Goal: Information Seeking & Learning: Learn about a topic

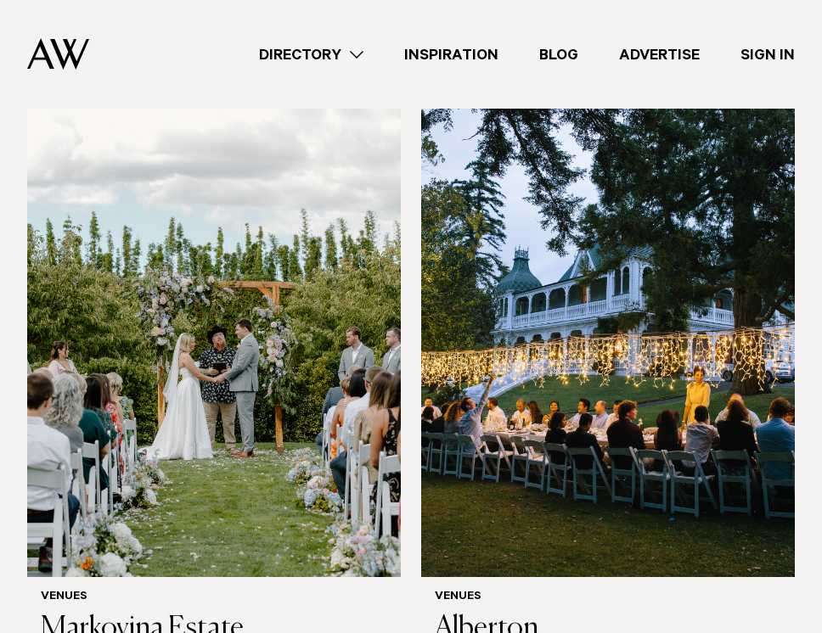
scroll to position [1145, 0]
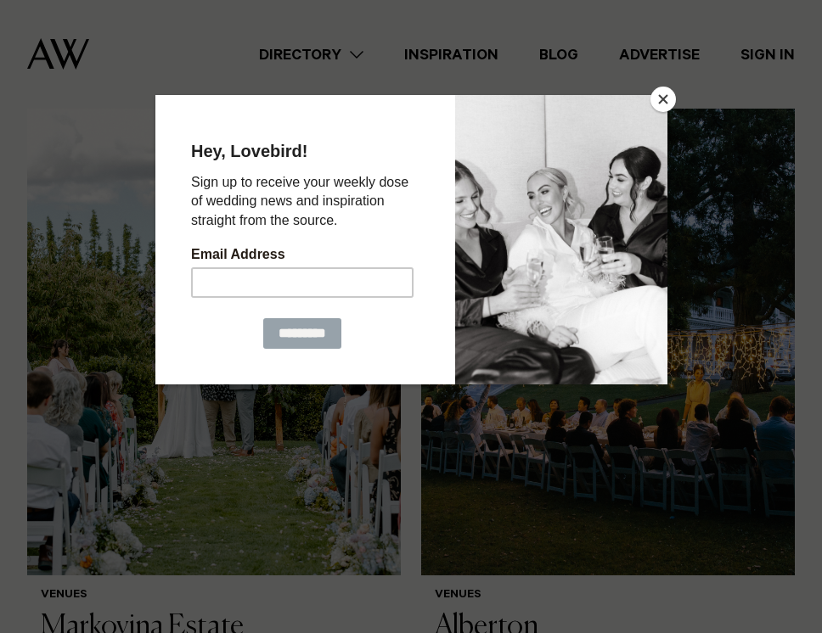
click at [662, 99] on button "Close" at bounding box center [662, 99] width 25 height 25
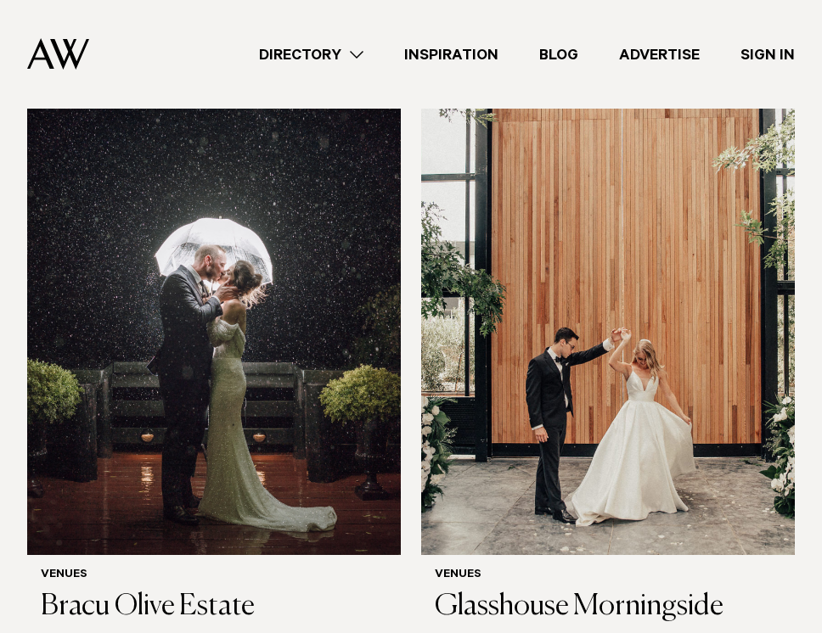
scroll to position [2428, 0]
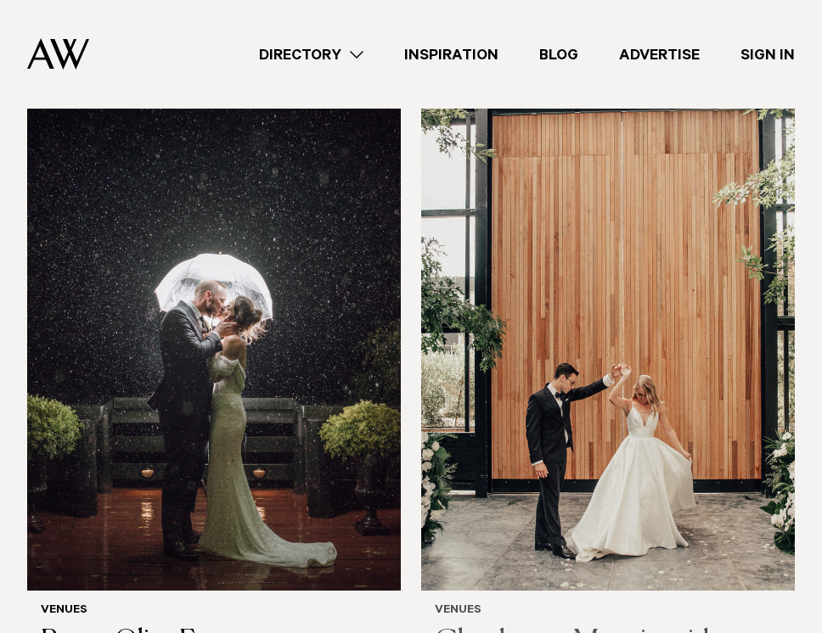
click at [573, 626] on h3 "Glasshouse Morningside" at bounding box center [608, 643] width 346 height 35
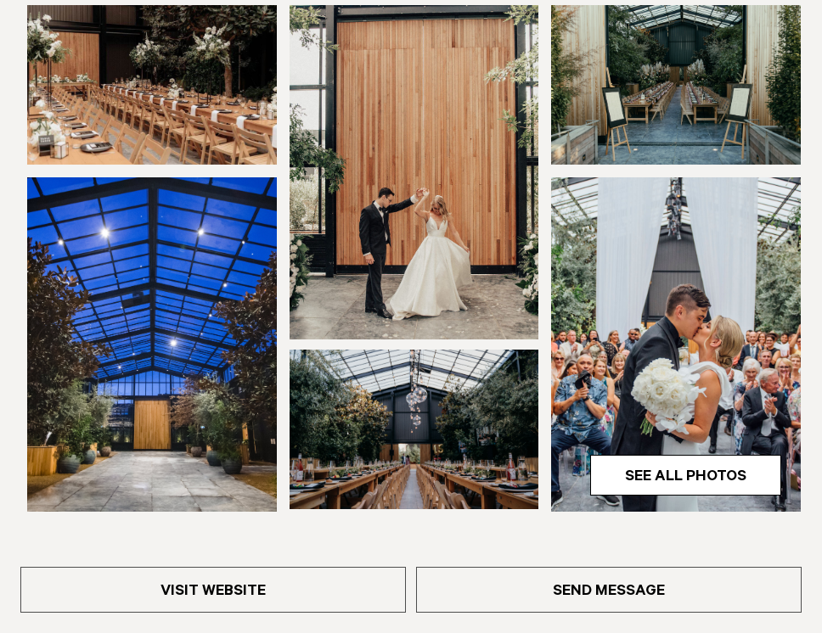
scroll to position [353, 0]
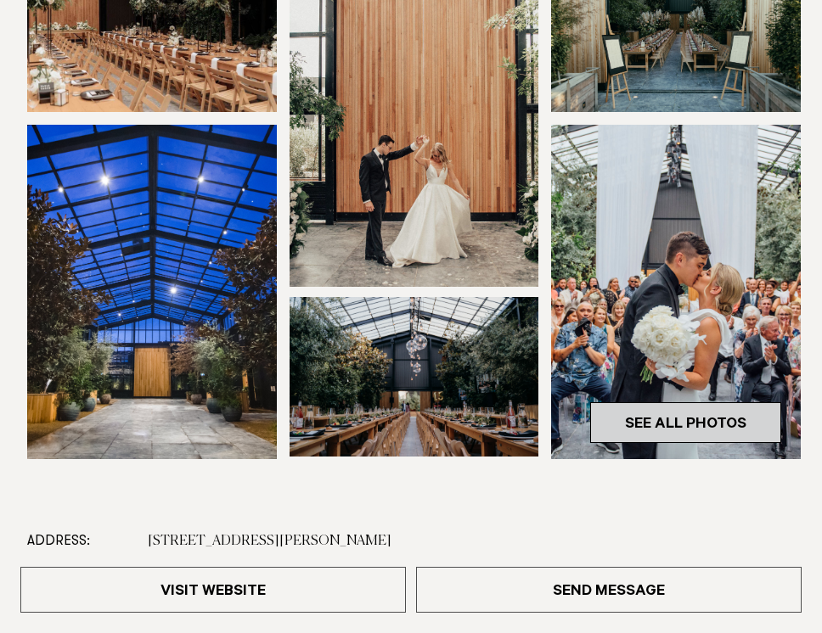
click at [658, 425] on link "See All Photos" at bounding box center [685, 422] width 191 height 41
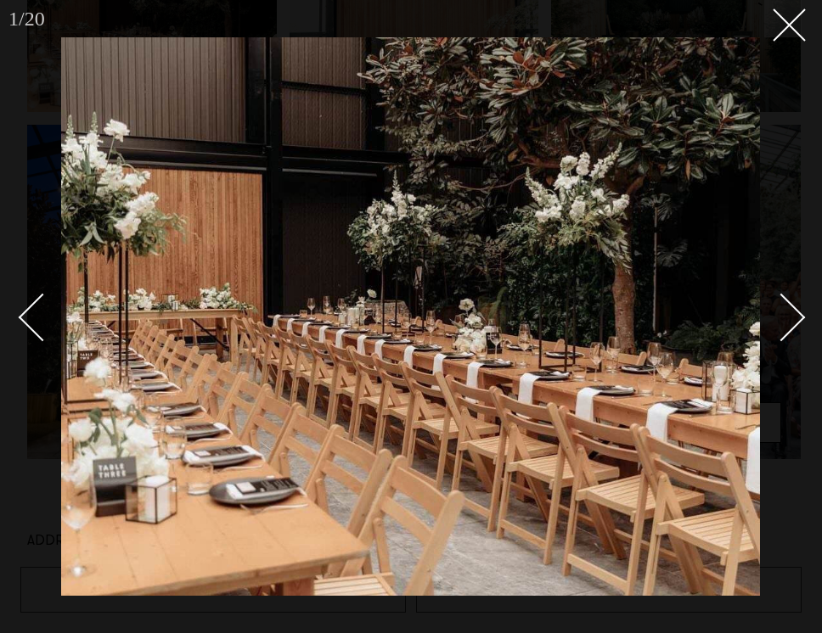
click at [788, 306] on div "Next slide" at bounding box center [781, 318] width 48 height 48
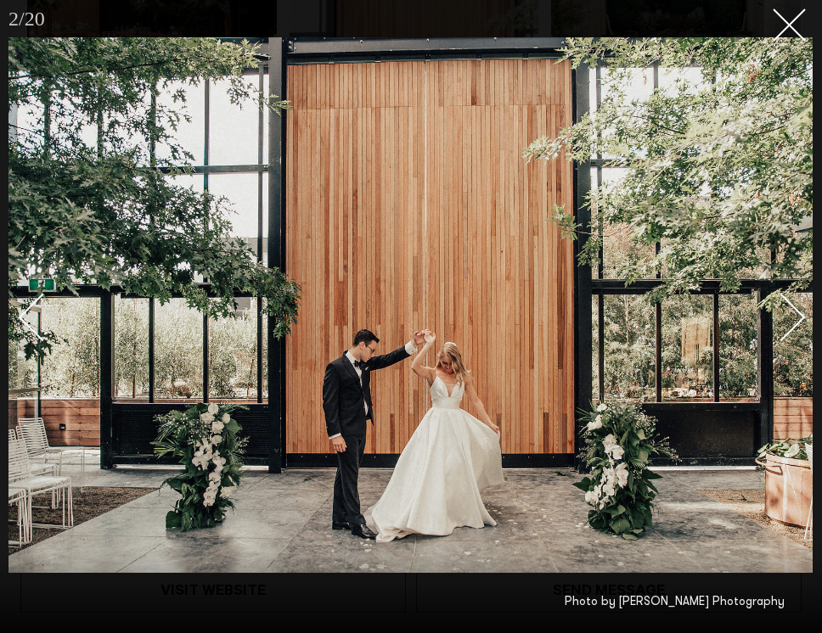
click at [789, 306] on div "Next slide" at bounding box center [781, 318] width 48 height 48
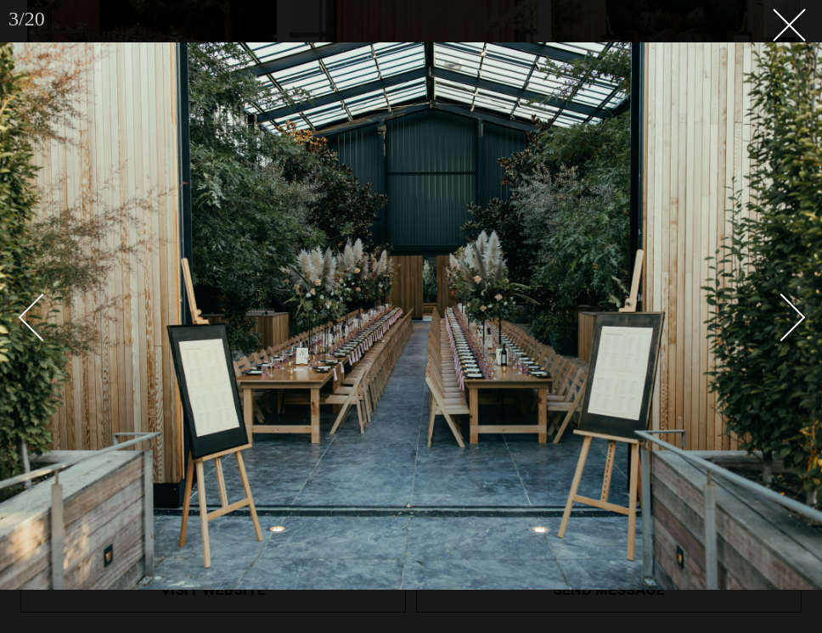
click at [789, 307] on div "Next slide" at bounding box center [781, 318] width 48 height 48
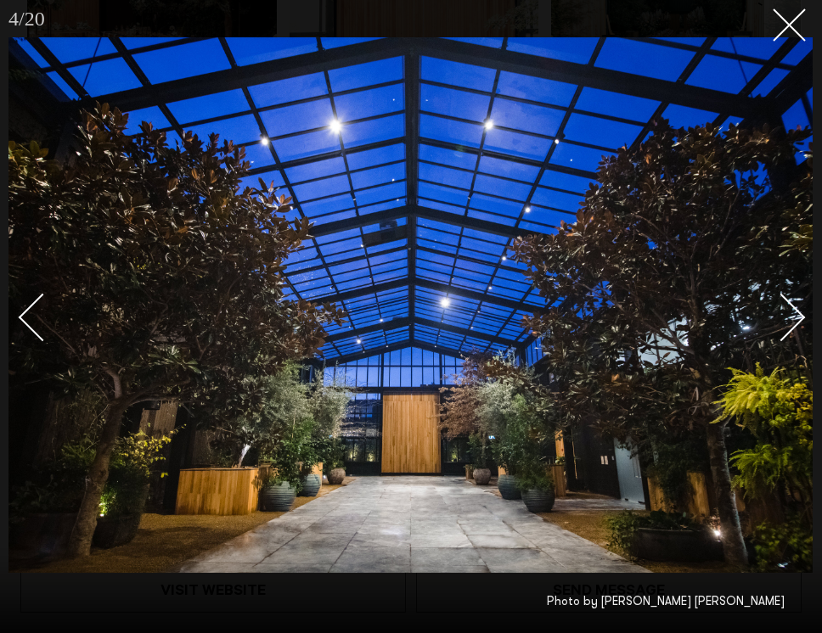
click at [789, 307] on div "Next slide" at bounding box center [781, 318] width 48 height 48
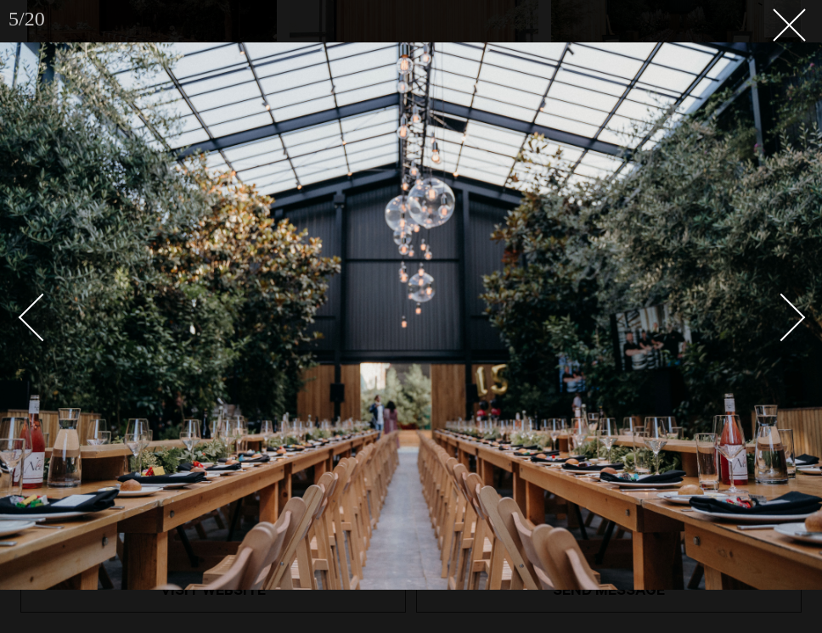
click at [789, 307] on div "Next slide" at bounding box center [781, 318] width 48 height 48
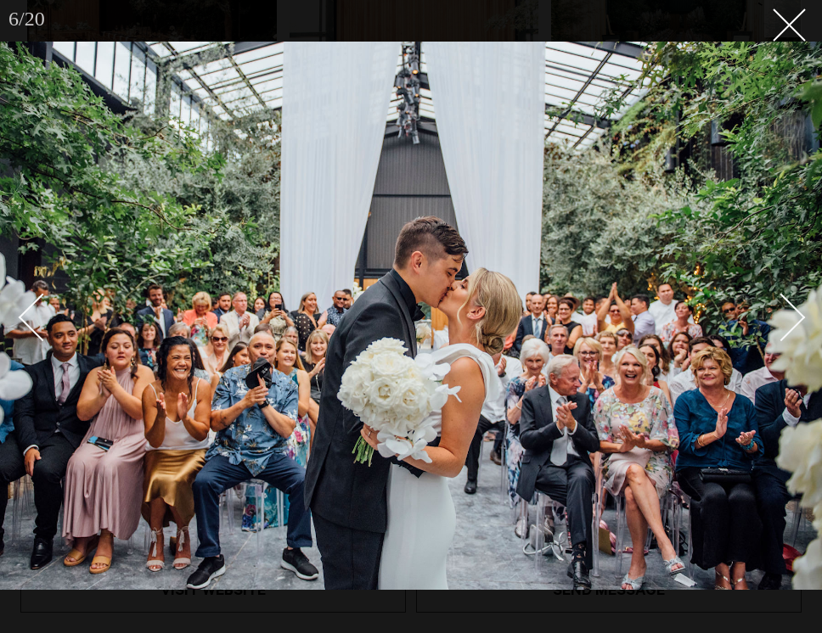
click at [789, 307] on div "Next slide" at bounding box center [781, 318] width 48 height 48
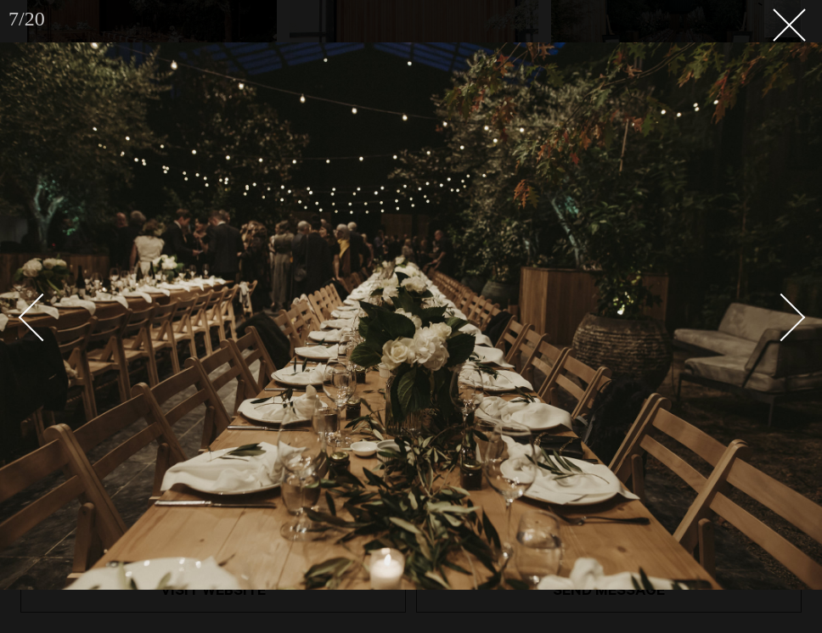
click at [789, 307] on div "Next slide" at bounding box center [781, 318] width 48 height 48
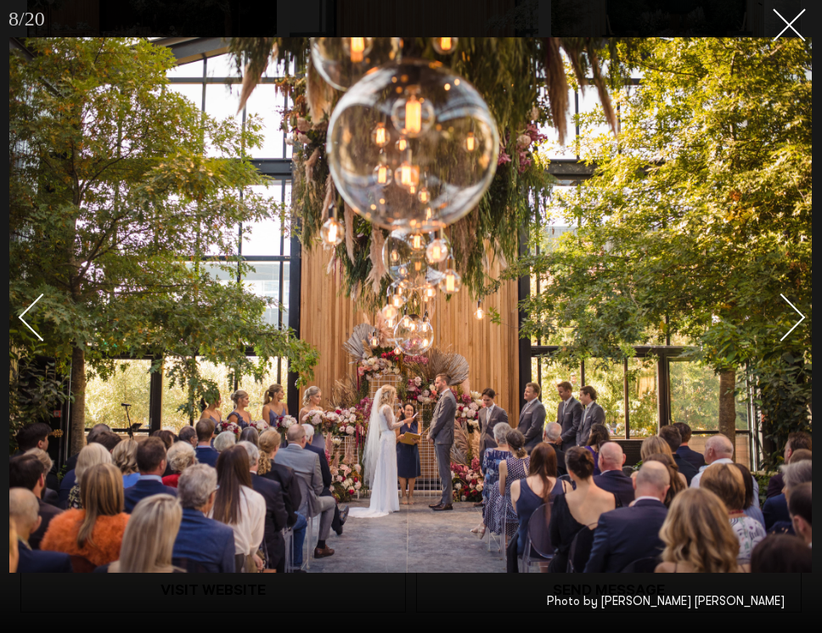
click at [789, 307] on div "Next slide" at bounding box center [781, 318] width 48 height 48
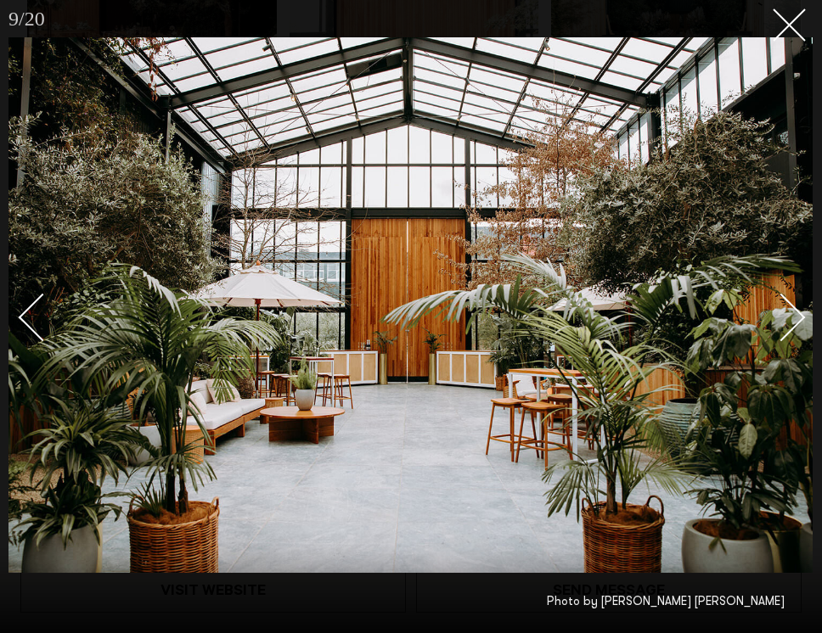
click at [789, 307] on div "Next slide" at bounding box center [781, 318] width 48 height 48
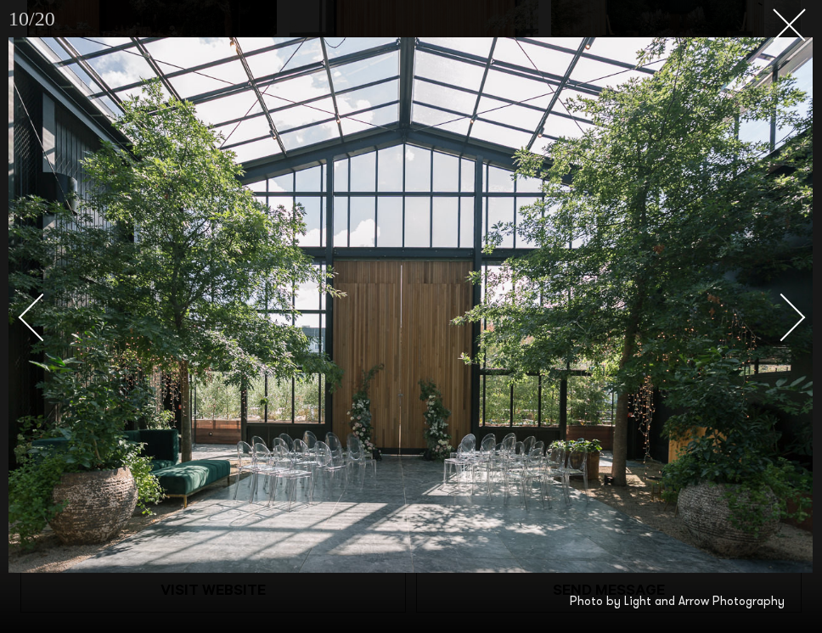
click at [793, 317] on div "Next slide" at bounding box center [781, 318] width 48 height 48
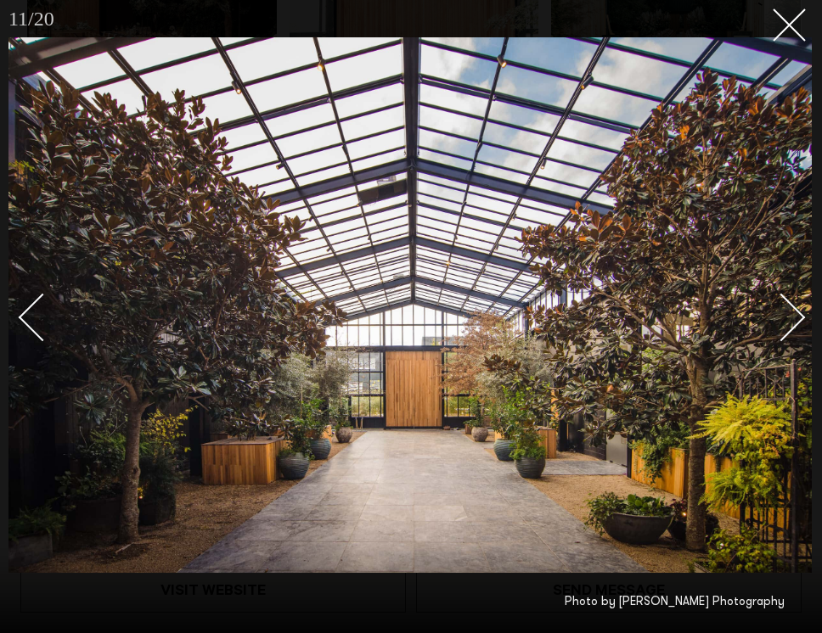
click at [793, 317] on div "Next slide" at bounding box center [781, 318] width 48 height 48
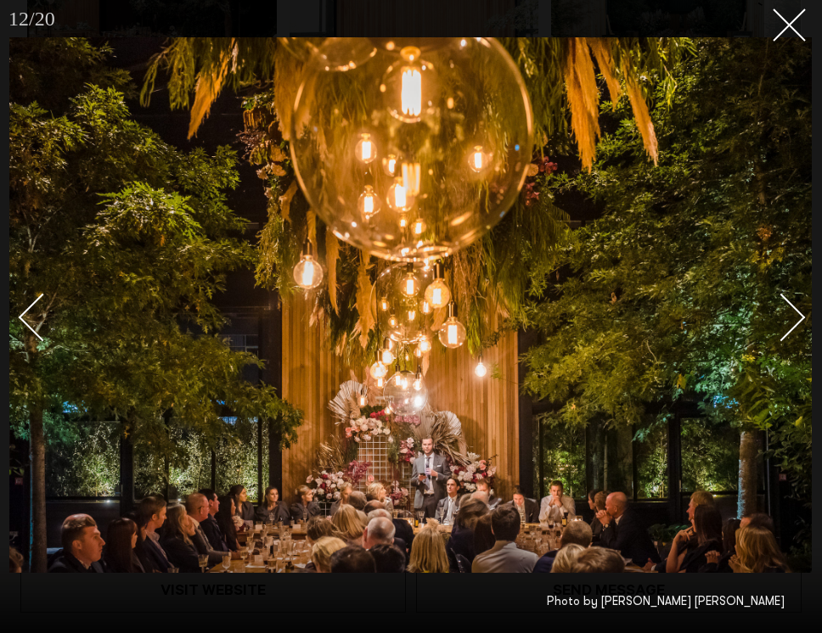
click at [793, 317] on div "Next slide" at bounding box center [781, 318] width 48 height 48
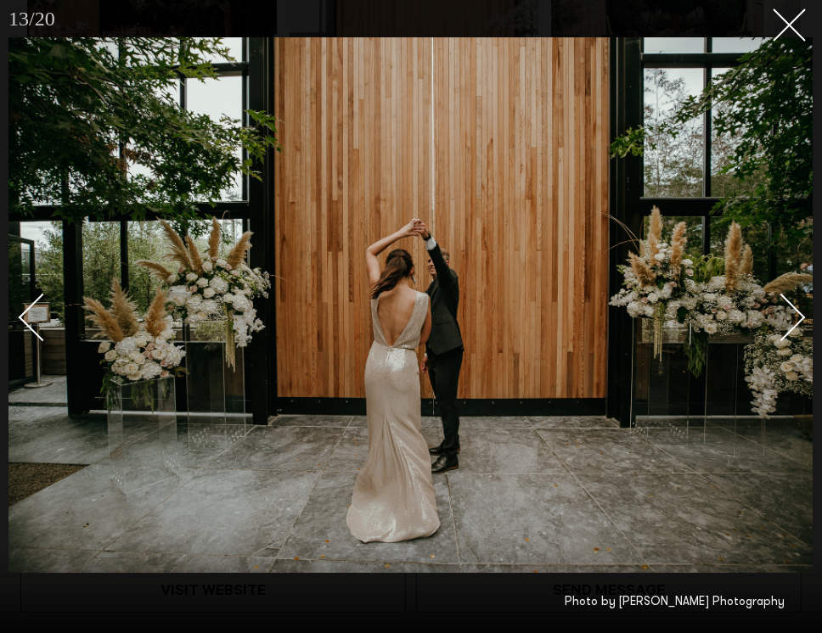
click at [793, 317] on div "Next slide" at bounding box center [781, 318] width 48 height 48
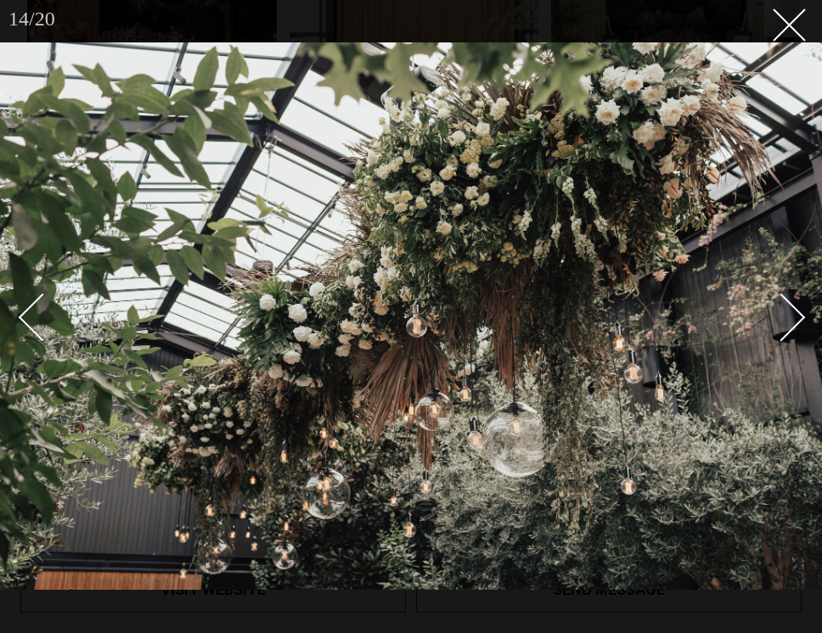
click at [793, 317] on div "Next slide" at bounding box center [781, 318] width 48 height 48
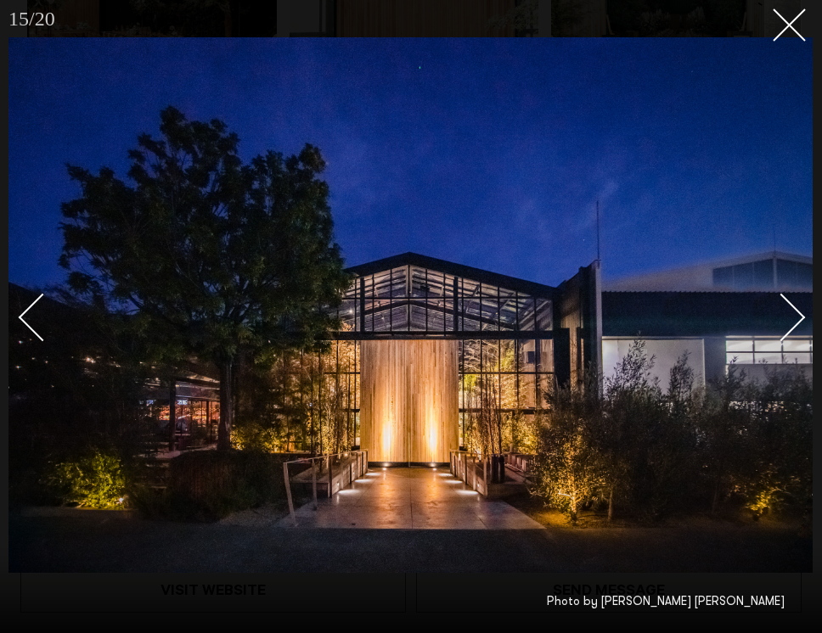
click at [793, 317] on div "Next slide" at bounding box center [781, 318] width 48 height 48
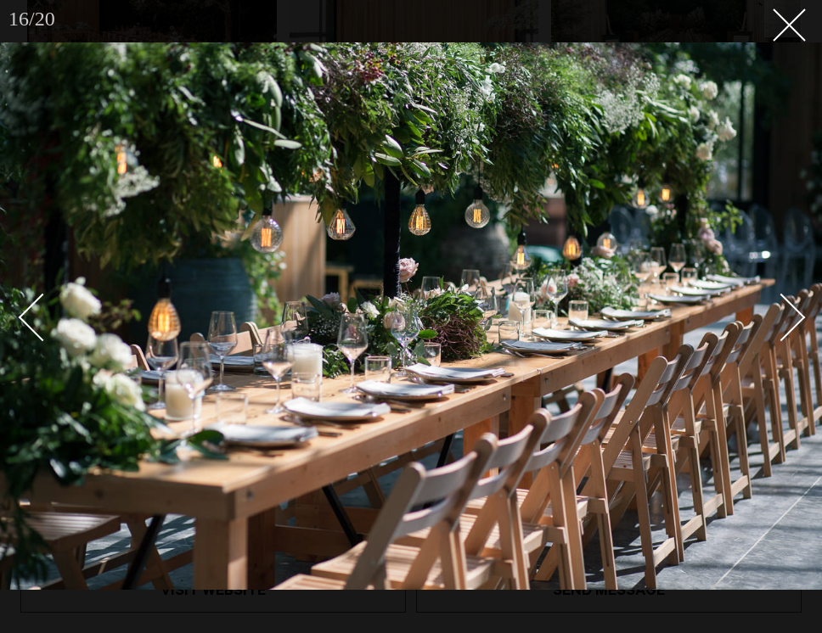
click at [793, 317] on div "Next slide" at bounding box center [781, 318] width 48 height 48
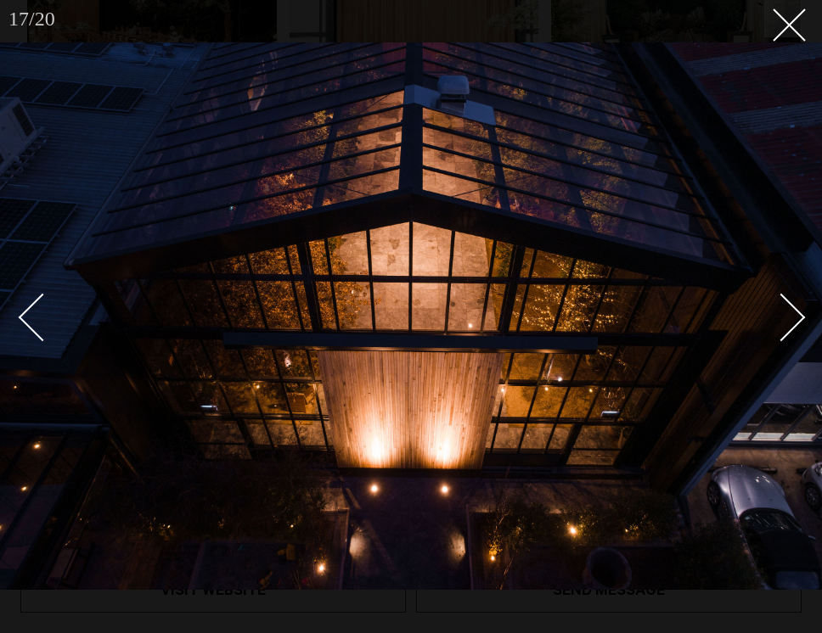
click at [793, 317] on div "Next slide" at bounding box center [781, 318] width 48 height 48
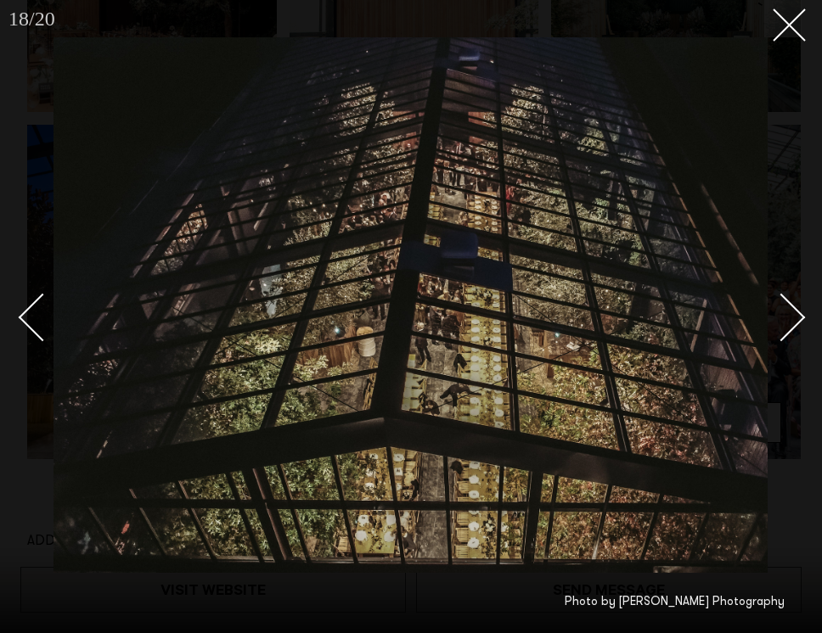
click at [793, 317] on div "Next slide" at bounding box center [781, 318] width 48 height 48
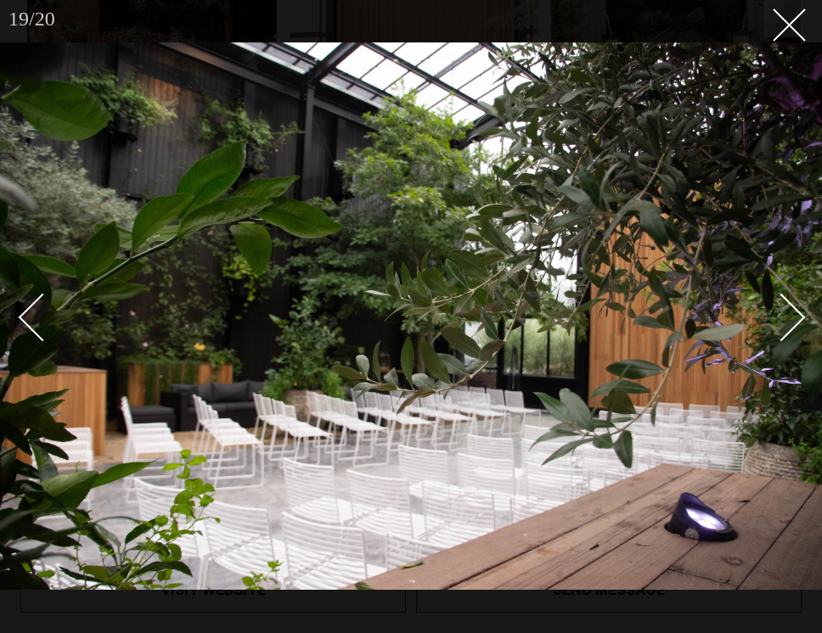
click at [793, 317] on div "Next slide" at bounding box center [781, 318] width 48 height 48
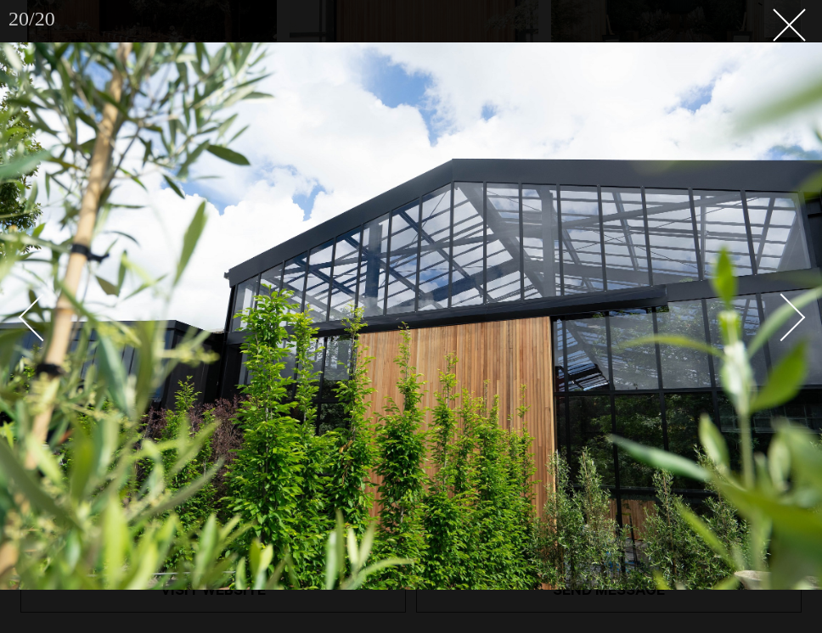
click at [793, 317] on div "Next slide" at bounding box center [781, 318] width 48 height 48
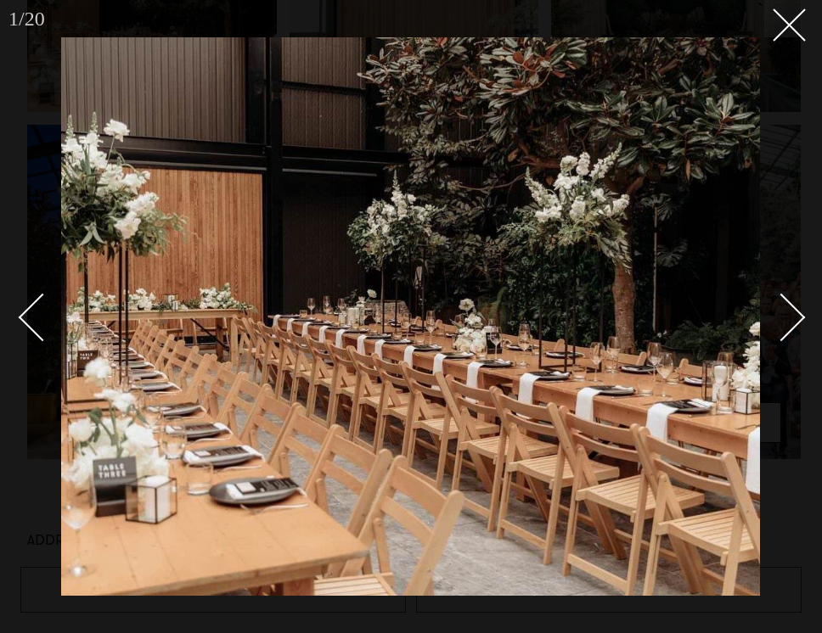
click at [793, 317] on div "Next slide" at bounding box center [781, 318] width 48 height 48
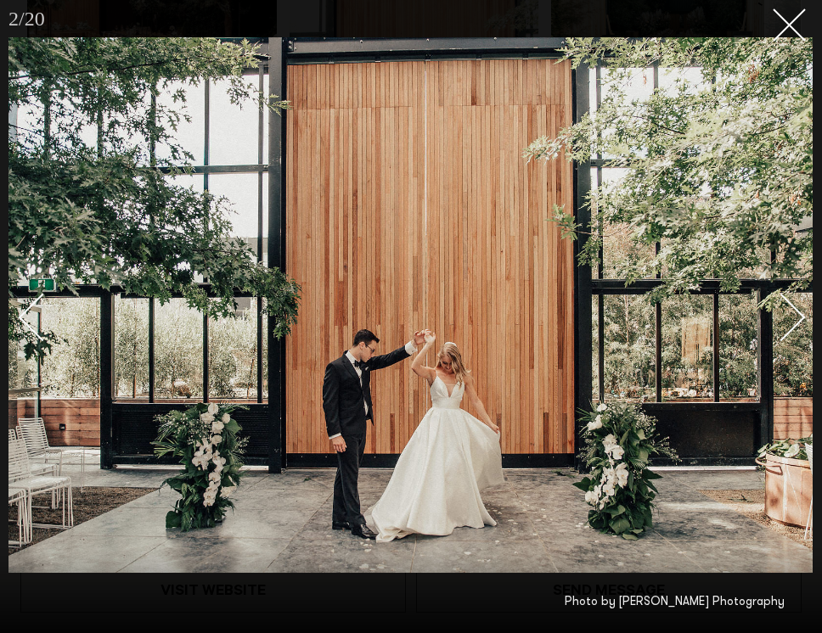
click at [793, 317] on div "Next slide" at bounding box center [781, 318] width 48 height 48
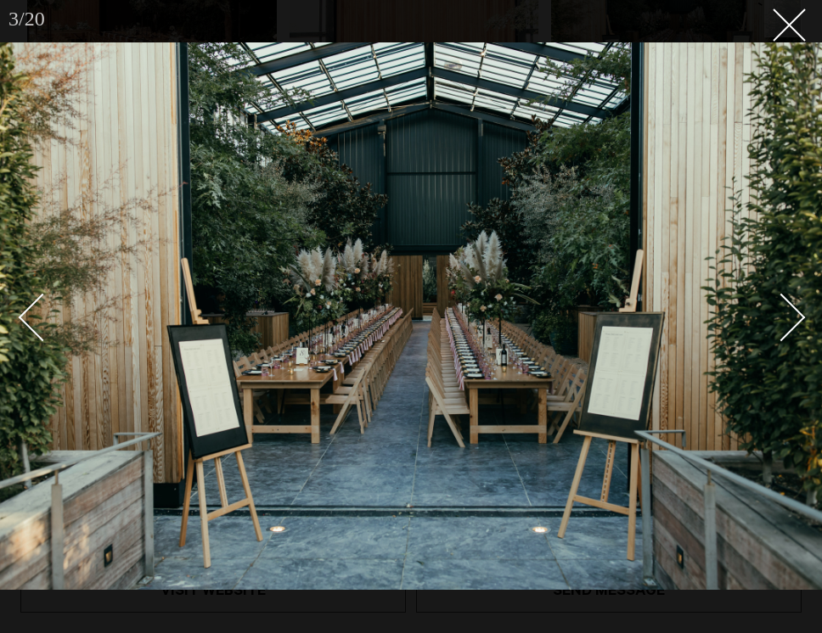
click at [793, 317] on div "Next slide" at bounding box center [781, 318] width 48 height 48
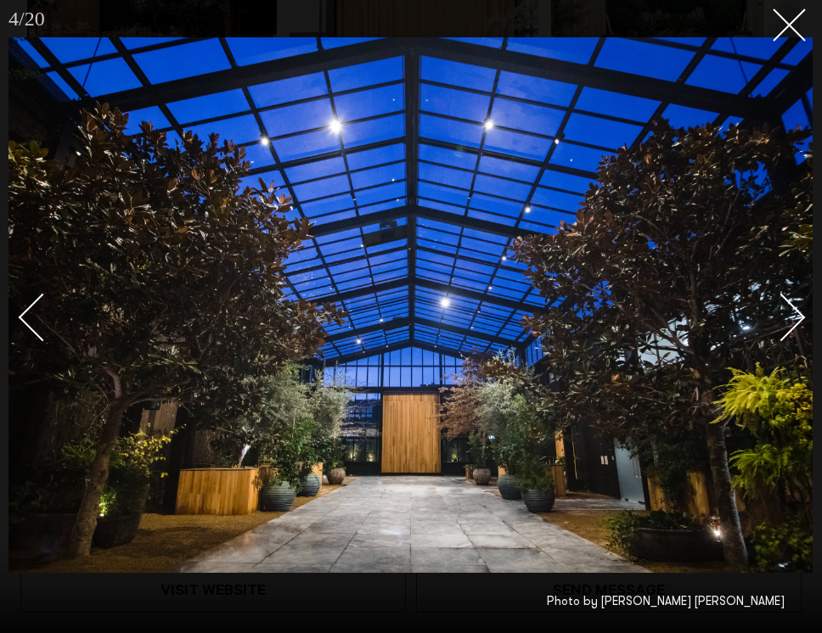
click at [793, 317] on div "Next slide" at bounding box center [781, 318] width 48 height 48
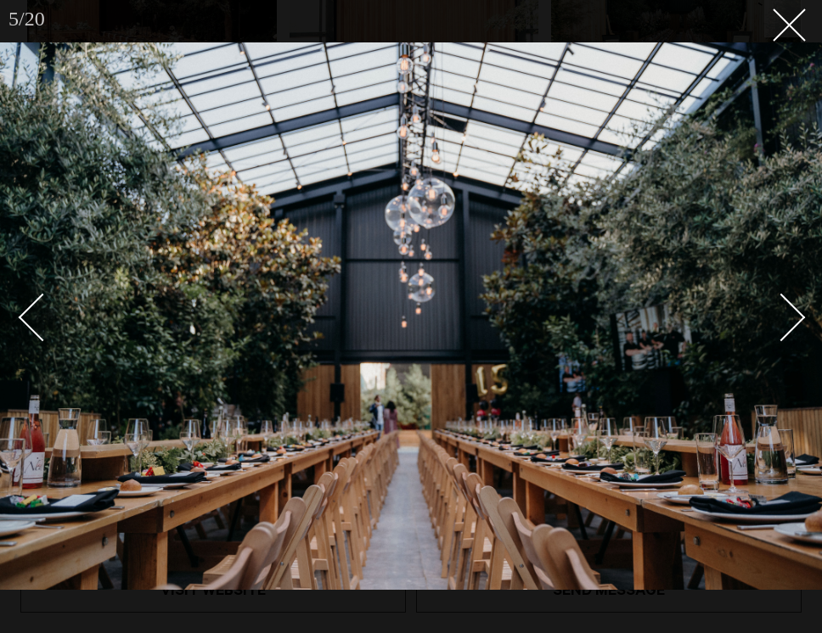
click at [793, 317] on div "Next slide" at bounding box center [781, 318] width 48 height 48
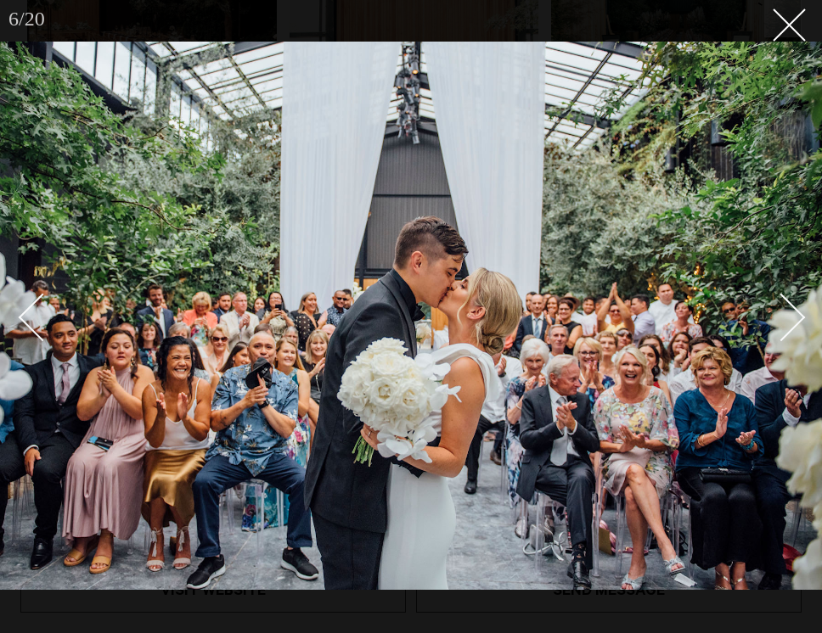
click at [793, 317] on div "Next slide" at bounding box center [781, 318] width 48 height 48
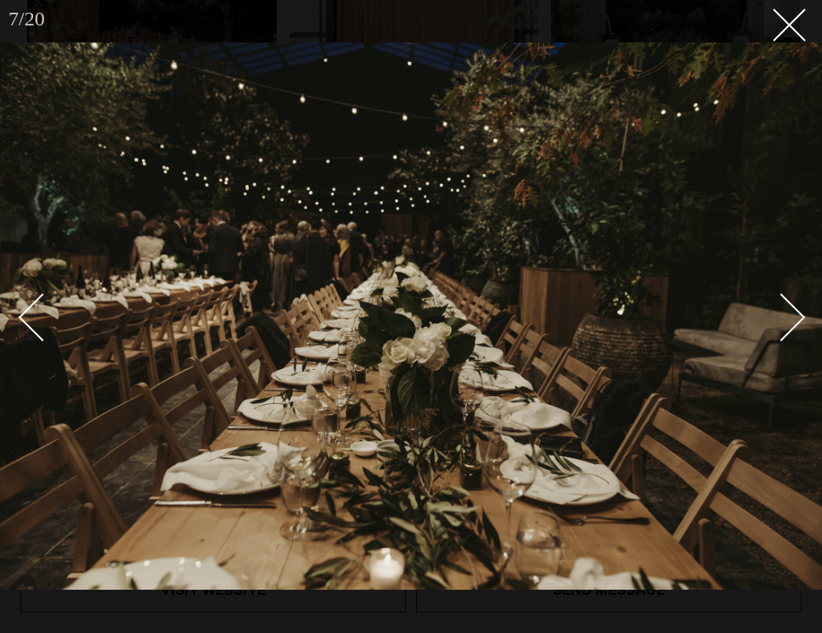
click at [793, 317] on div "Next slide" at bounding box center [781, 318] width 48 height 48
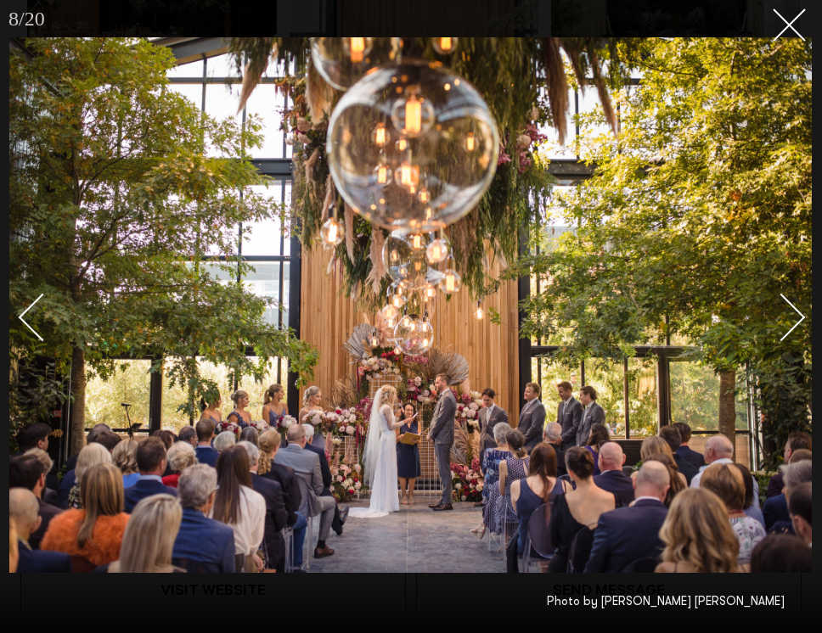
click at [793, 317] on div "Next slide" at bounding box center [781, 318] width 48 height 48
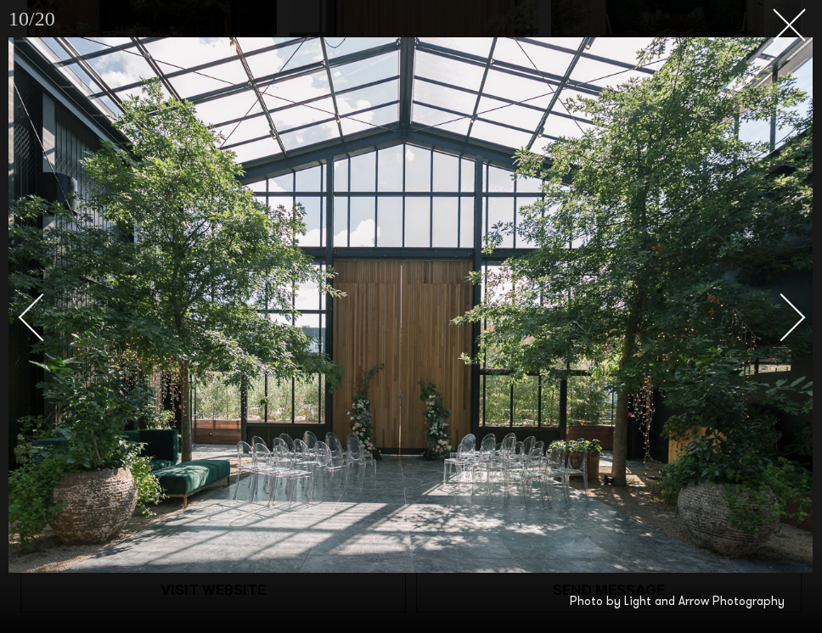
click at [793, 317] on div "Next slide" at bounding box center [781, 318] width 48 height 48
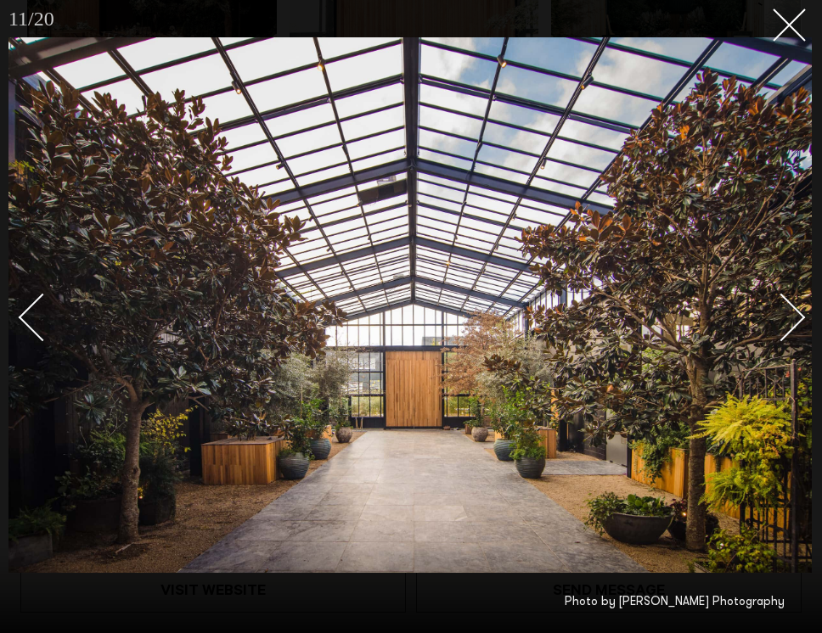
click at [793, 317] on div "Next slide" at bounding box center [781, 318] width 48 height 48
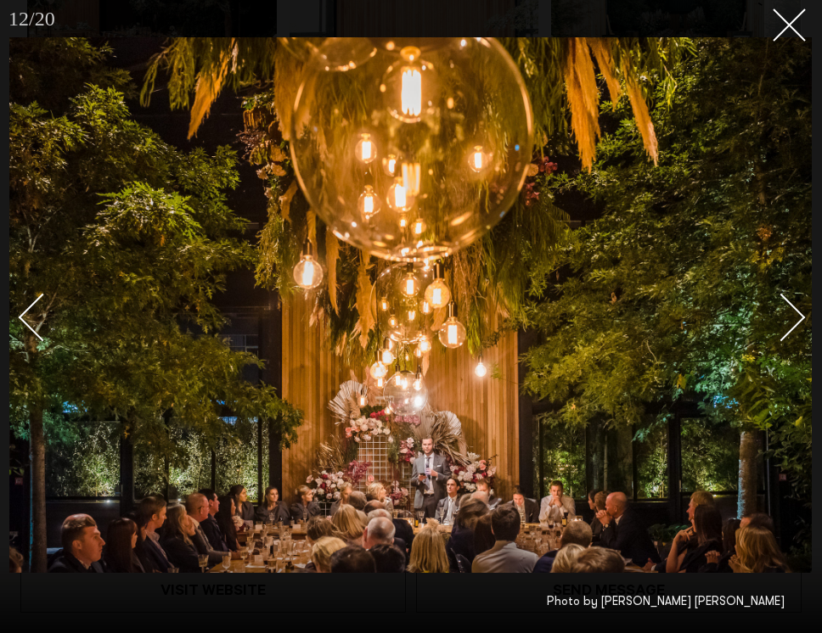
click at [793, 317] on div "Next slide" at bounding box center [781, 318] width 48 height 48
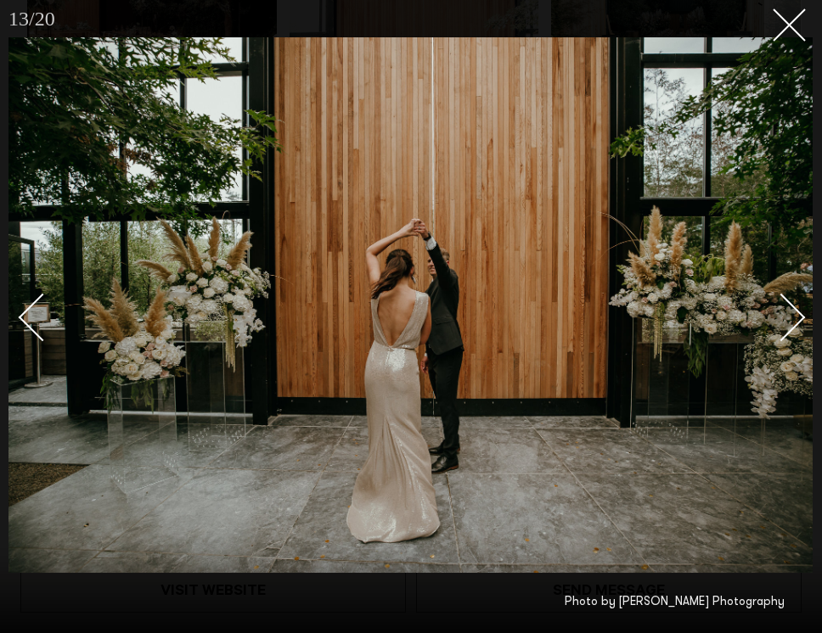
click at [793, 317] on div "Next slide" at bounding box center [781, 318] width 48 height 48
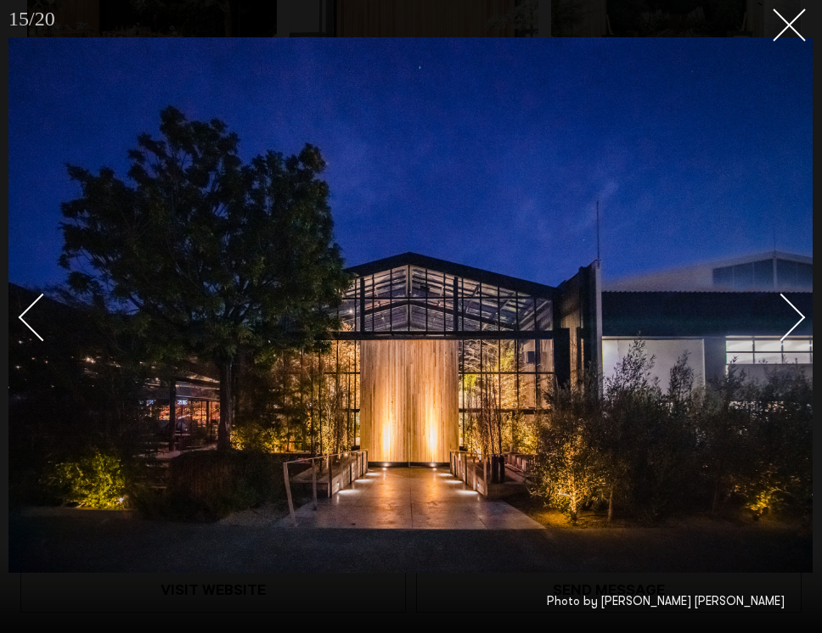
click at [793, 317] on div "Next slide" at bounding box center [781, 318] width 48 height 48
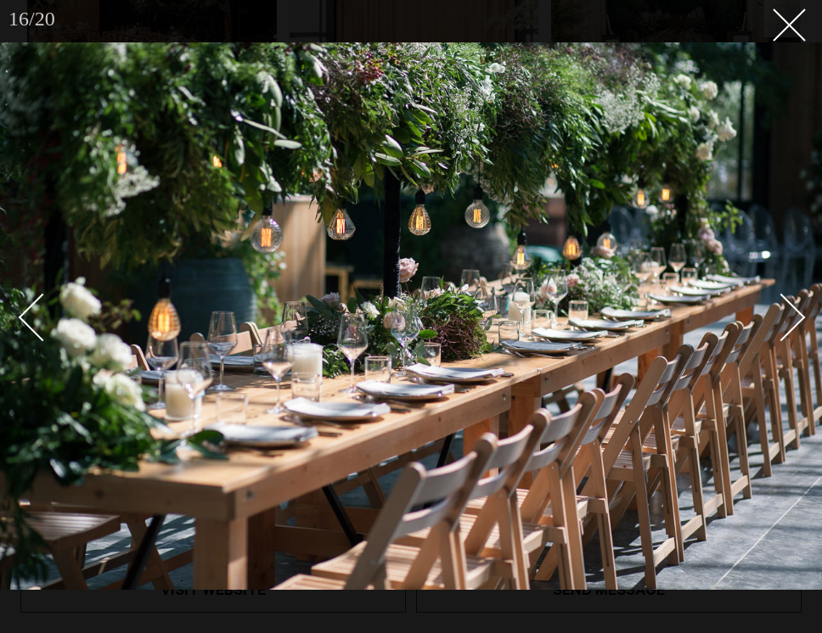
click at [793, 317] on div "Next slide" at bounding box center [781, 318] width 48 height 48
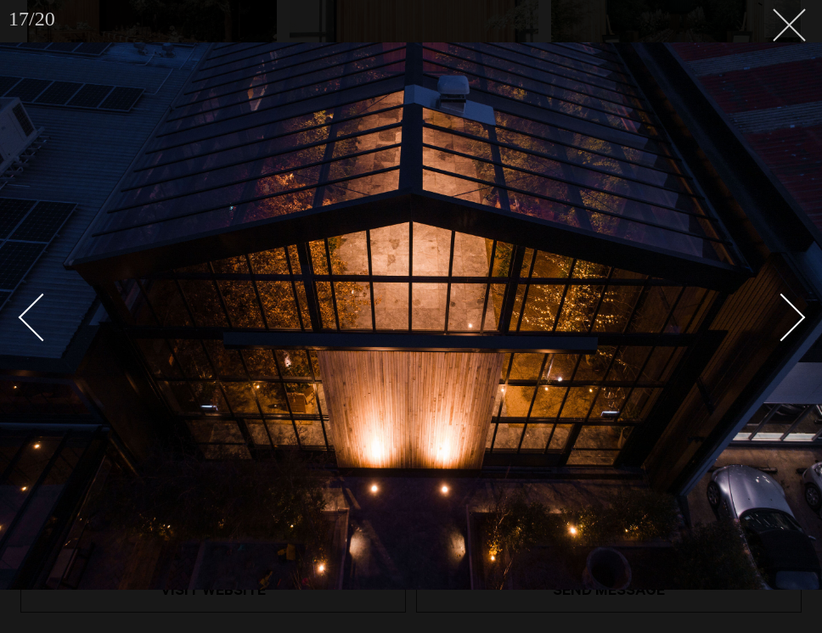
click at [789, 20] on icon at bounding box center [783, 18] width 20 height 20
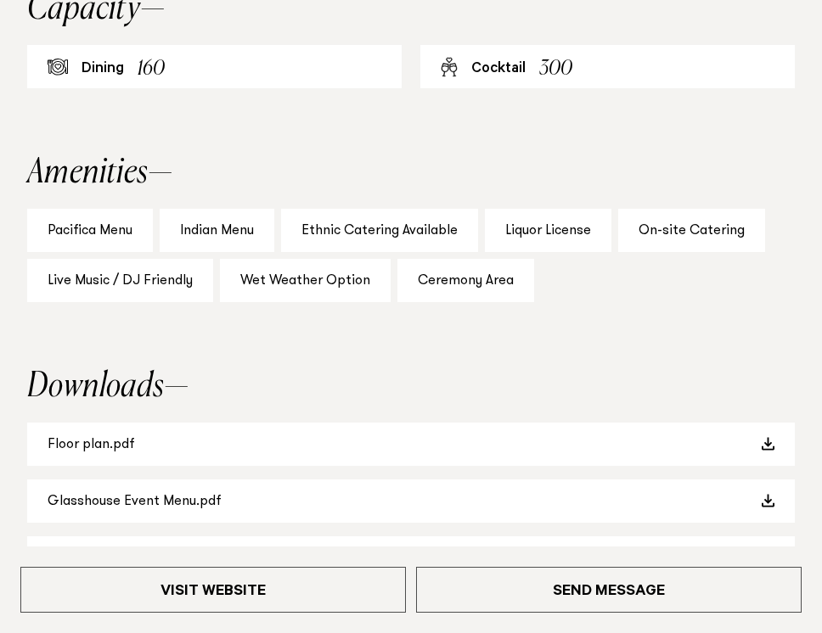
scroll to position [1579, 0]
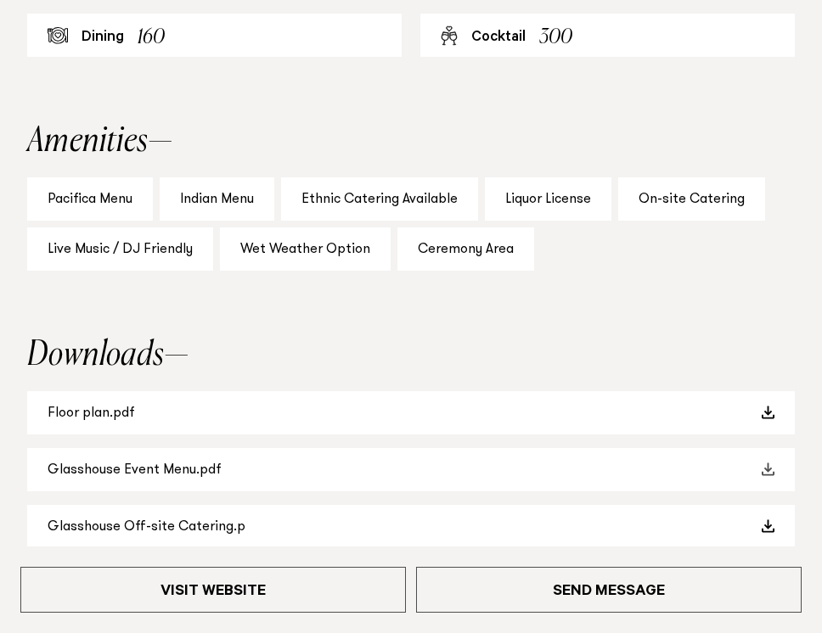
click at [193, 454] on link "Glasshouse Event Menu.pdf" at bounding box center [411, 469] width 768 height 43
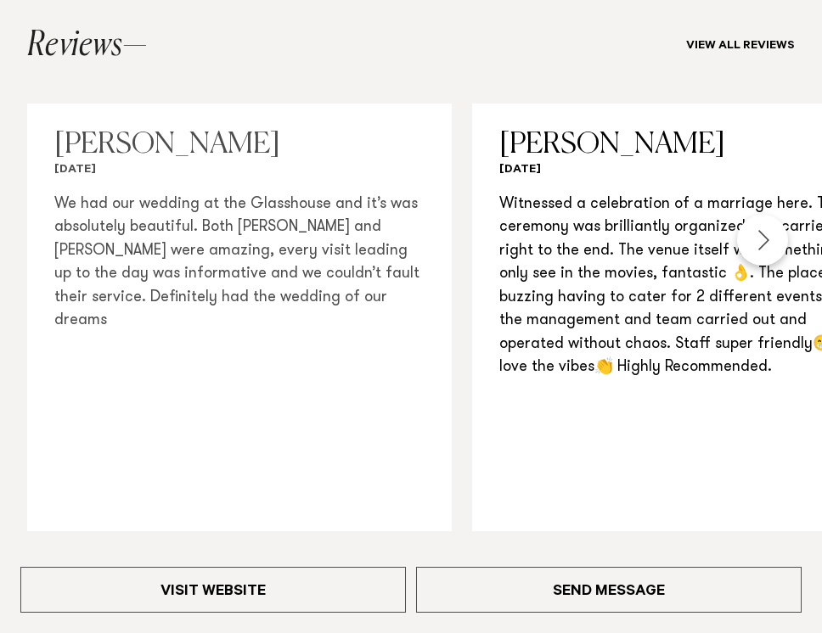
scroll to position [2243, 0]
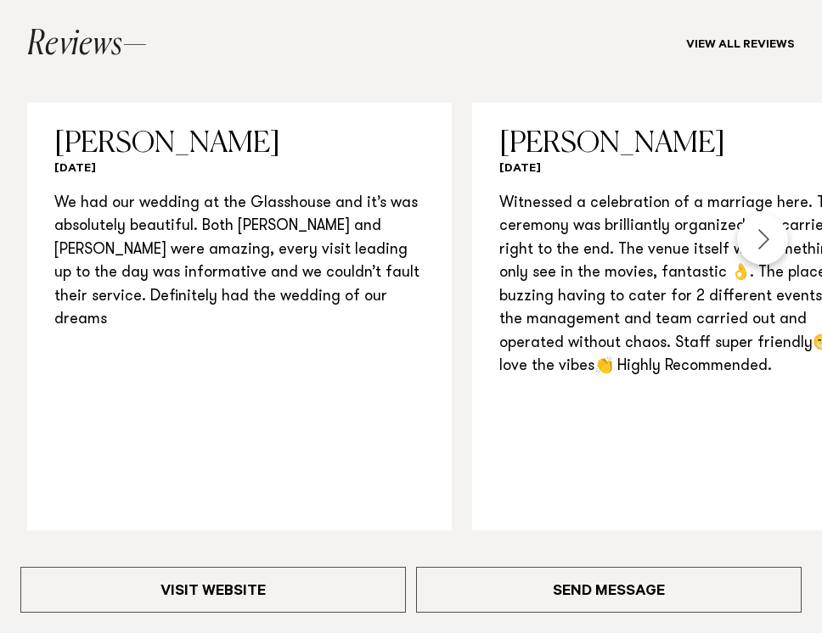
click at [764, 224] on div "Next slide" at bounding box center [762, 239] width 51 height 51
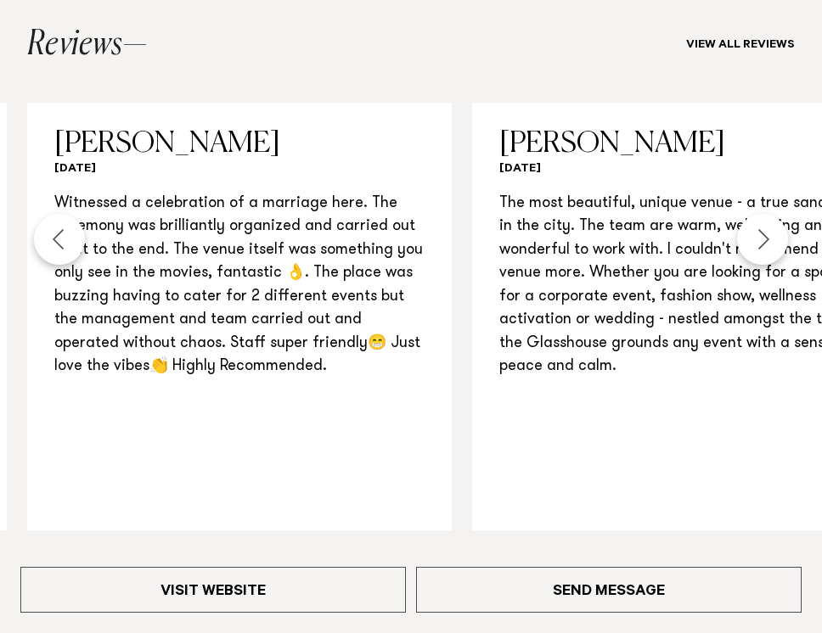
click at [764, 228] on div "Next slide" at bounding box center [762, 239] width 51 height 51
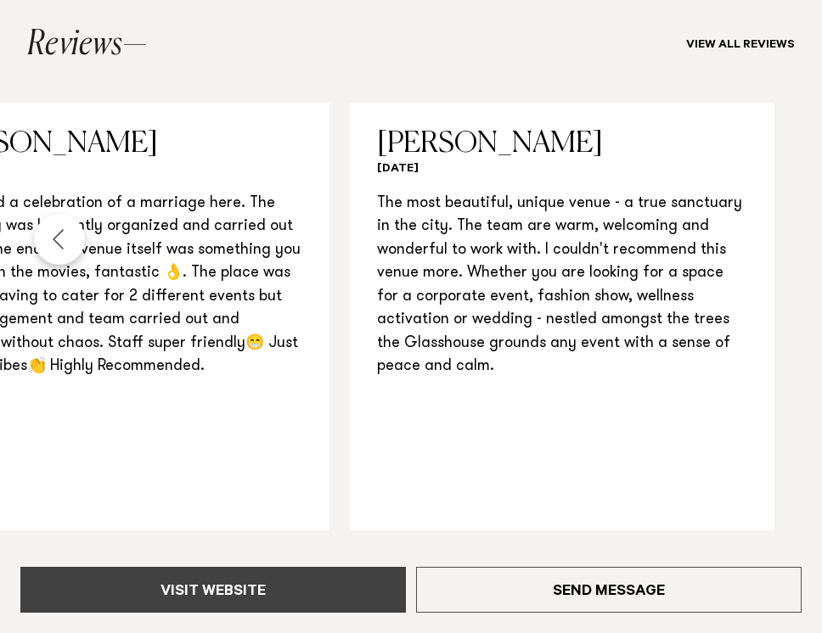
click at [238, 593] on link "Visit Website" at bounding box center [213, 590] width 386 height 46
